Goal: Information Seeking & Learning: Learn about a topic

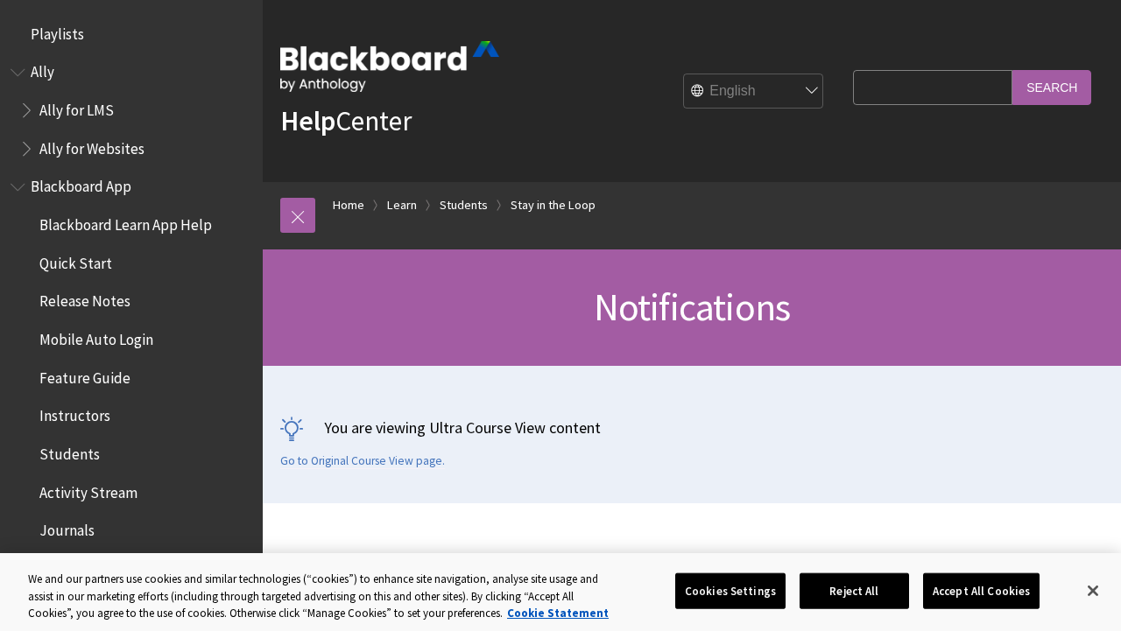
click at [107, 494] on span "Activity Stream" at bounding box center [88, 490] width 98 height 24
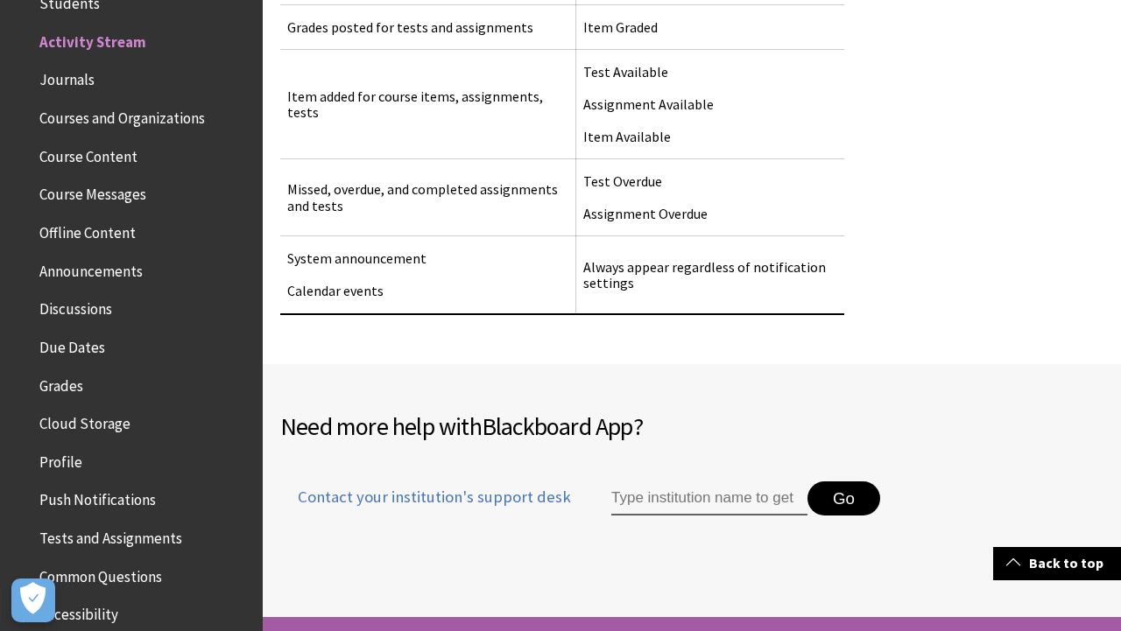
scroll to position [2047, 0]
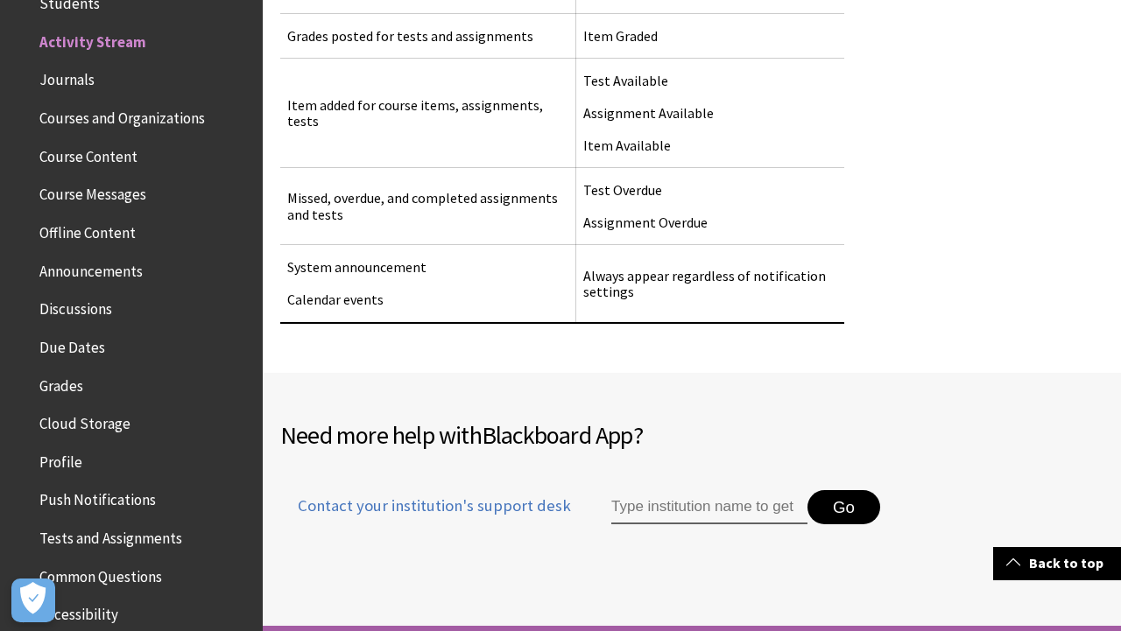
click at [106, 504] on span "Push Notifications" at bounding box center [97, 498] width 116 height 24
